Goal: Browse casually

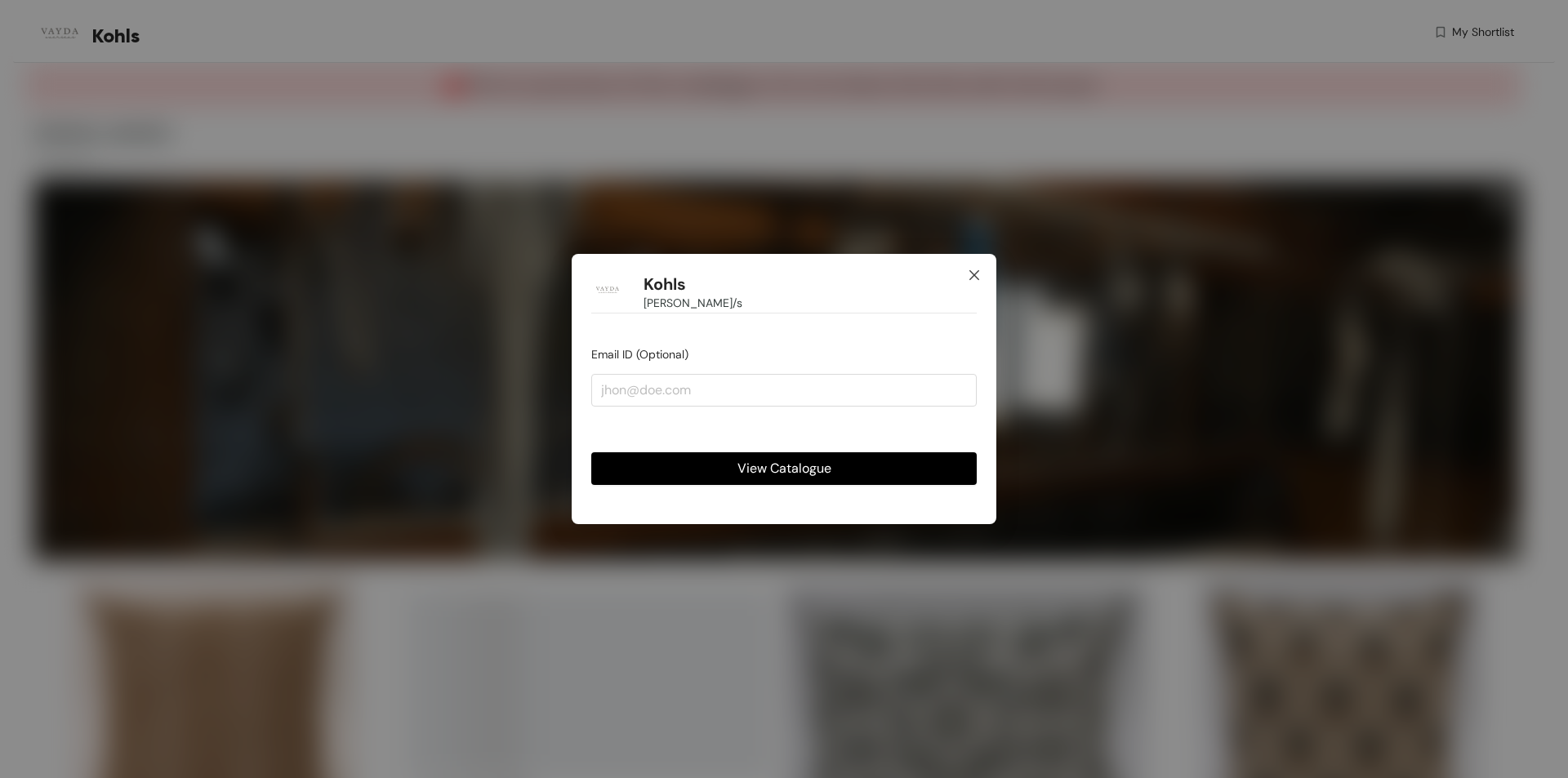
click at [978, 273] on icon "close" at bounding box center [974, 276] width 13 height 13
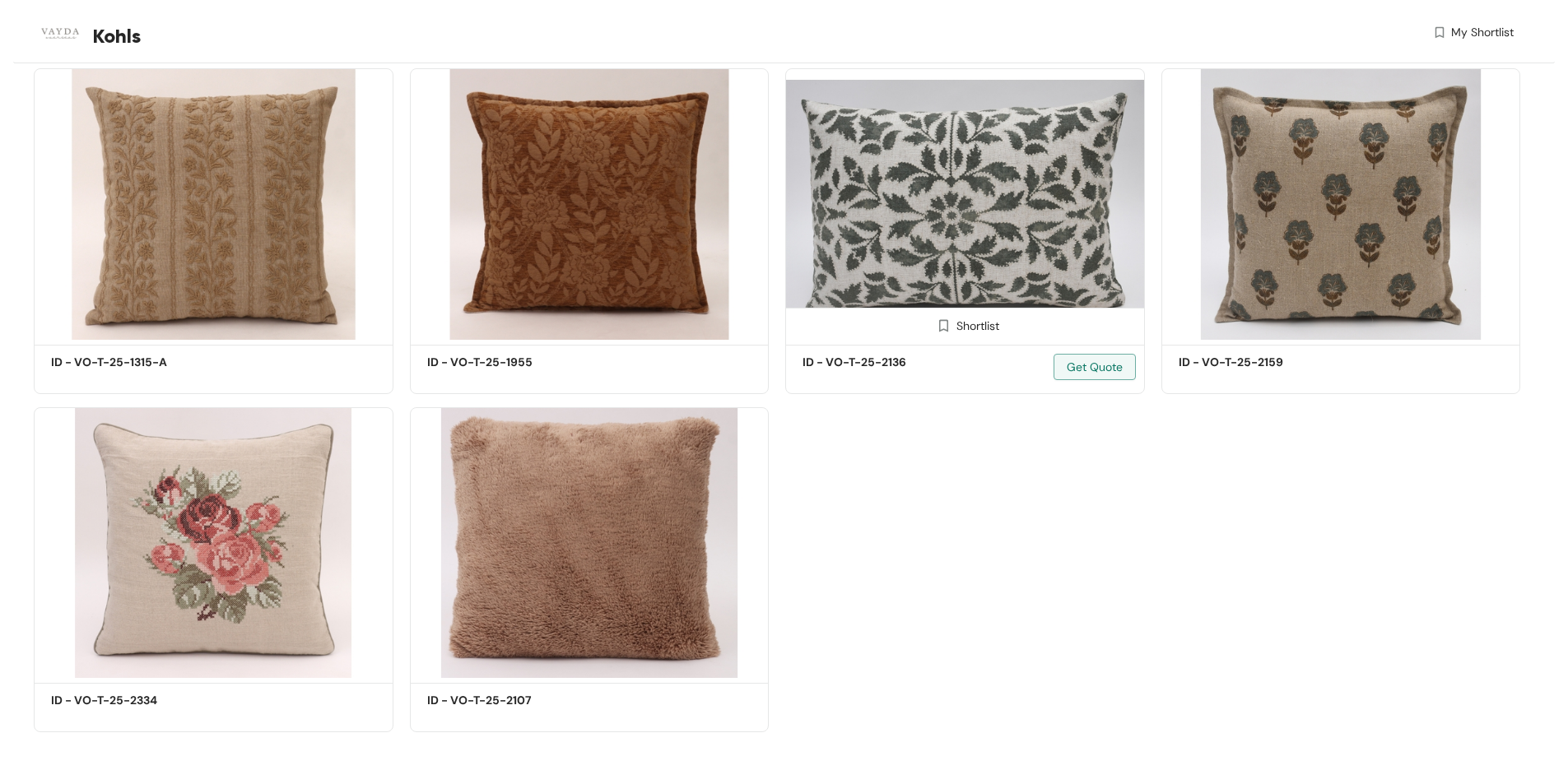
scroll to position [509, 0]
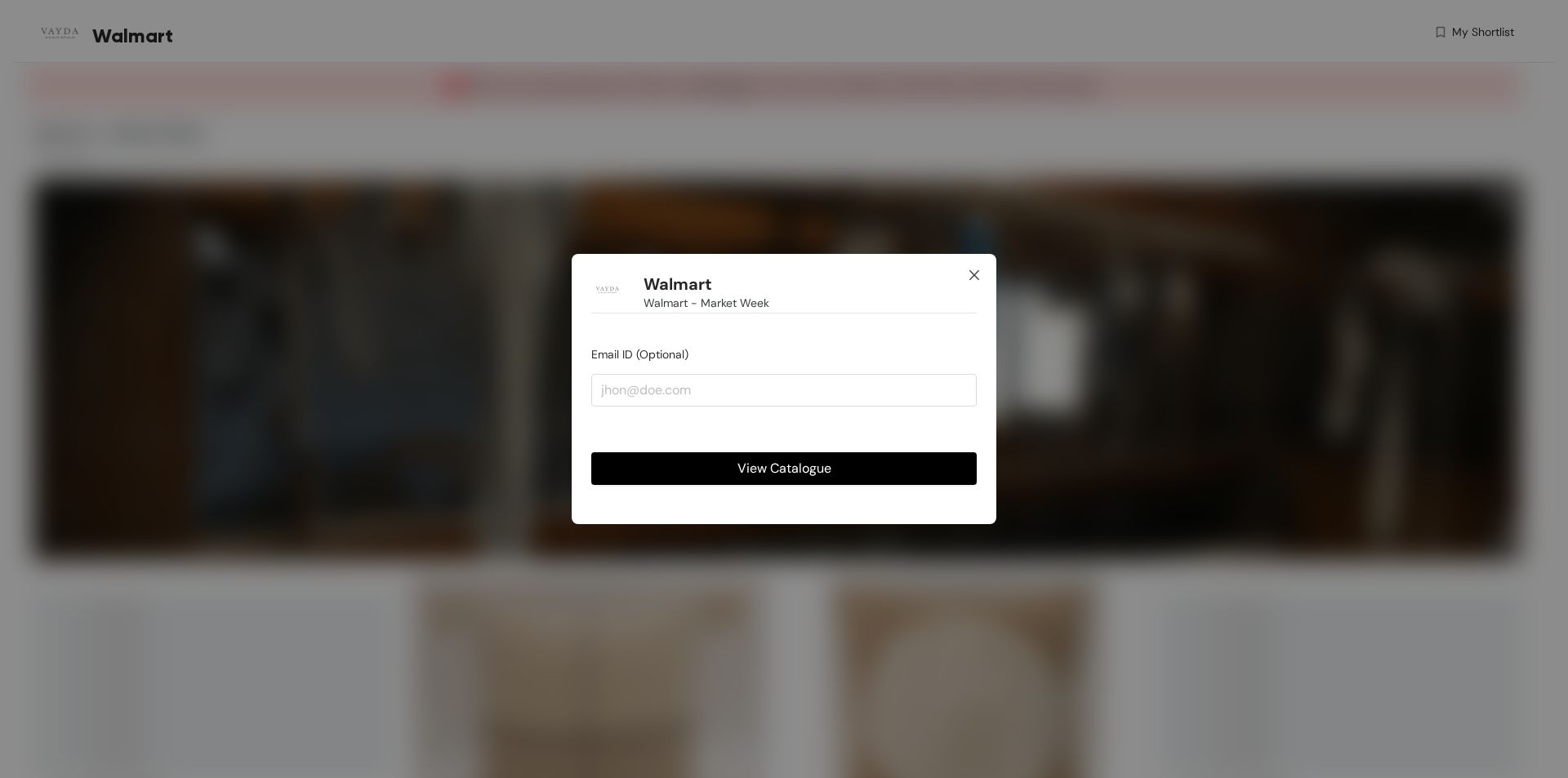
click at [968, 270] on icon "close" at bounding box center [974, 276] width 13 height 13
